Goal: Task Accomplishment & Management: Manage account settings

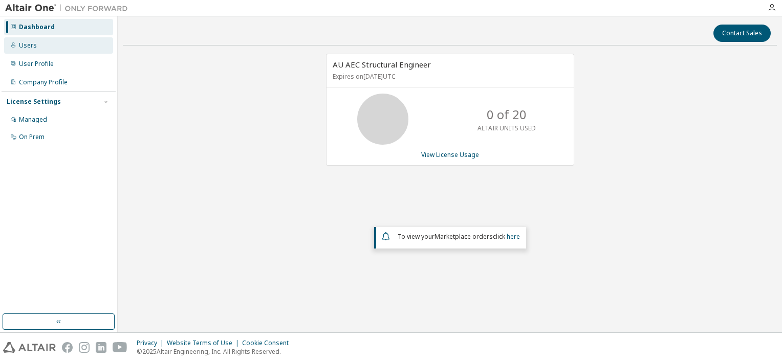
click at [33, 44] on div "Users" at bounding box center [28, 45] width 18 height 8
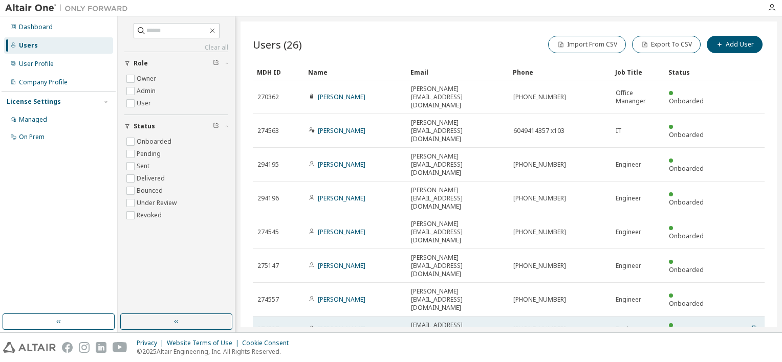
click at [362, 325] on link "Yasuhisa Kakurai" at bounding box center [342, 329] width 48 height 9
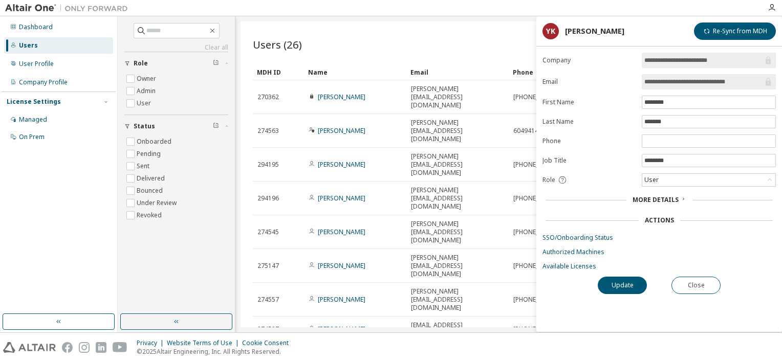
drag, startPoint x: 746, startPoint y: 86, endPoint x: 644, endPoint y: 90, distance: 101.4
click at [644, 90] on form "**********" at bounding box center [659, 162] width 233 height 218
click at [681, 196] on icon at bounding box center [683, 199] width 6 height 6
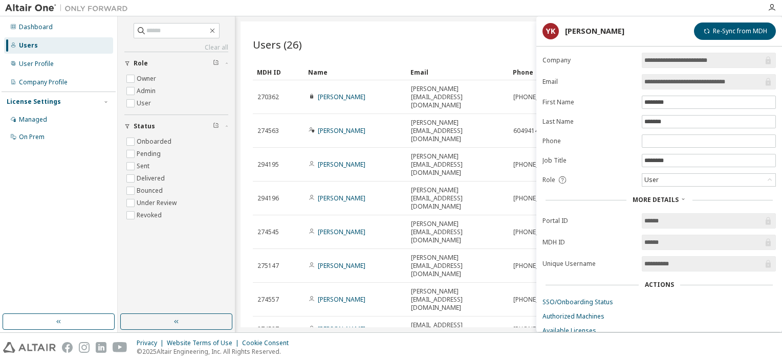
scroll to position [29, 0]
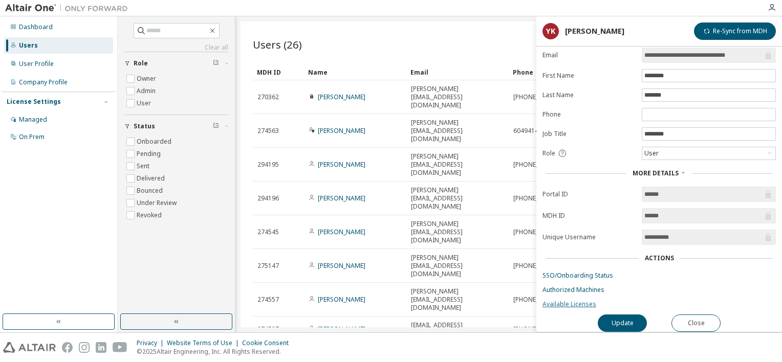
click at [584, 300] on link "Available Licenses" at bounding box center [659, 304] width 233 height 8
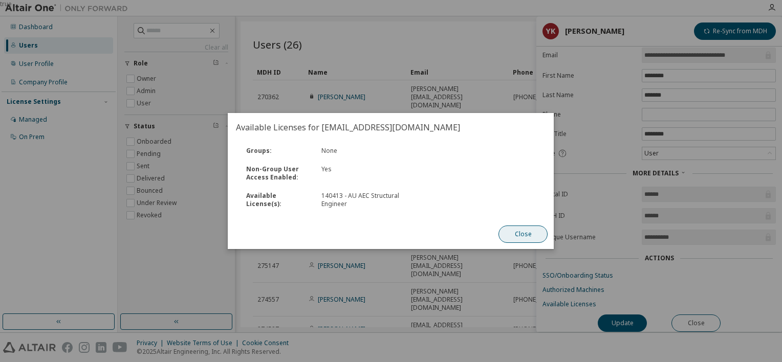
click at [520, 240] on button "Close" at bounding box center [523, 234] width 49 height 17
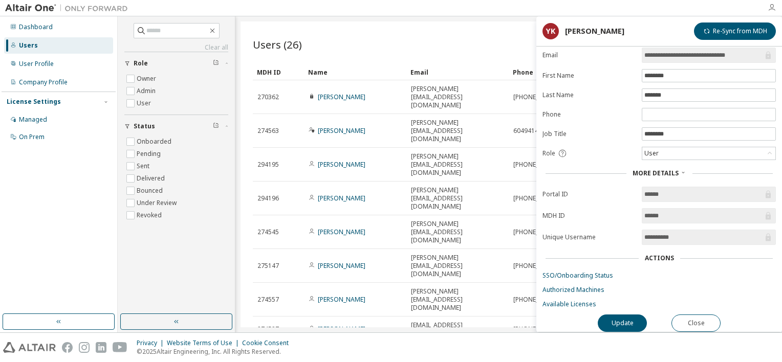
click at [771, 6] on icon "button" at bounding box center [772, 8] width 8 height 8
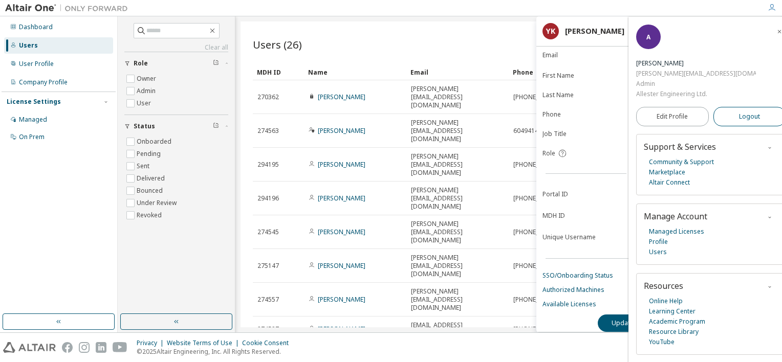
click at [747, 112] on span "Logout" at bounding box center [749, 117] width 21 height 10
